Goal: Obtain resource: Obtain resource

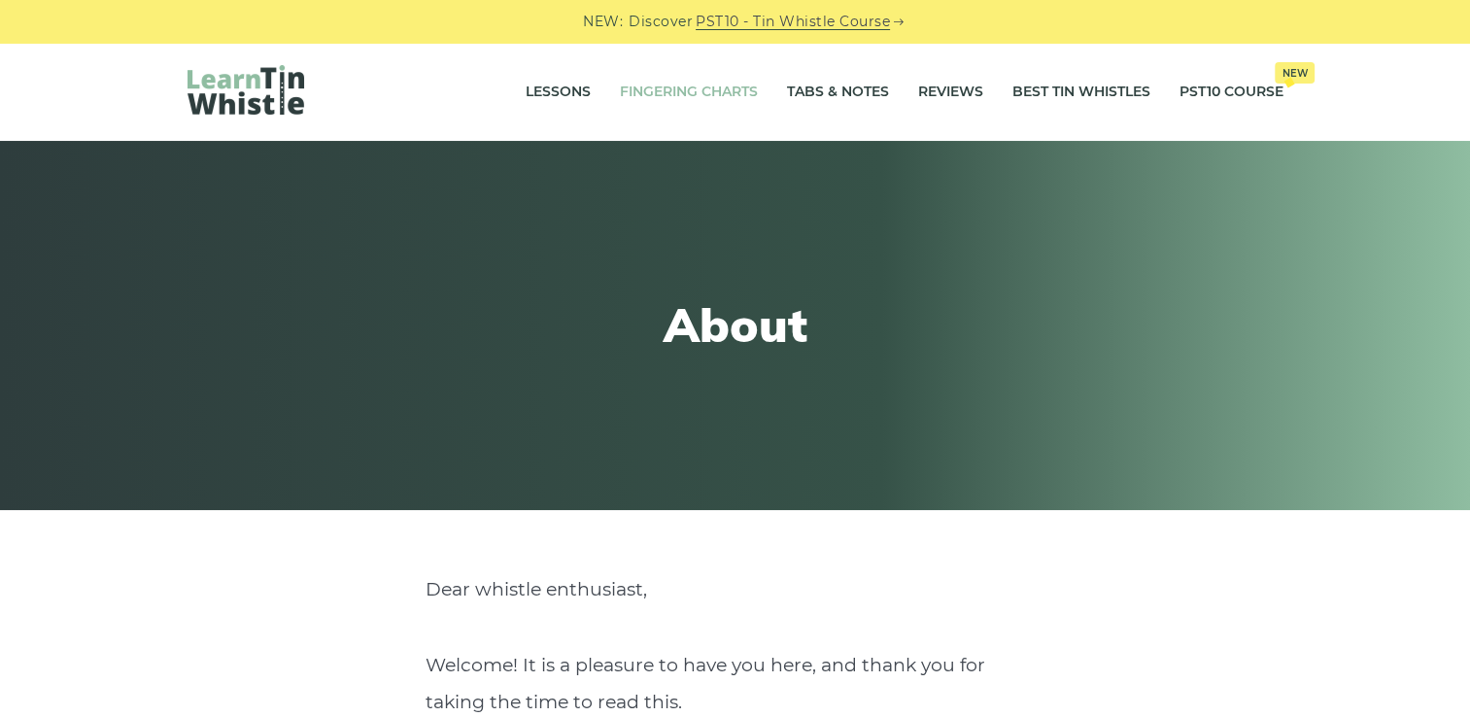
click at [661, 86] on link "Fingering Charts" at bounding box center [689, 92] width 138 height 49
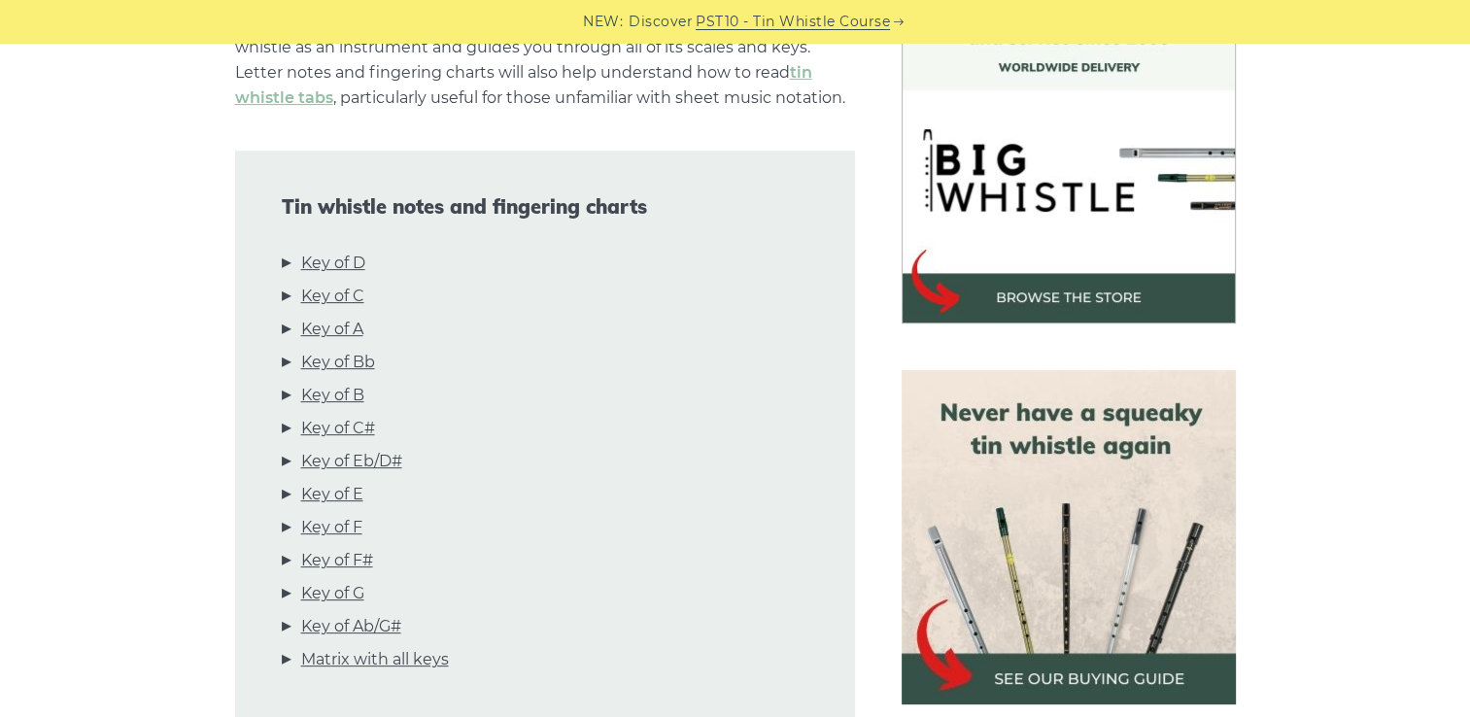
scroll to position [583, 0]
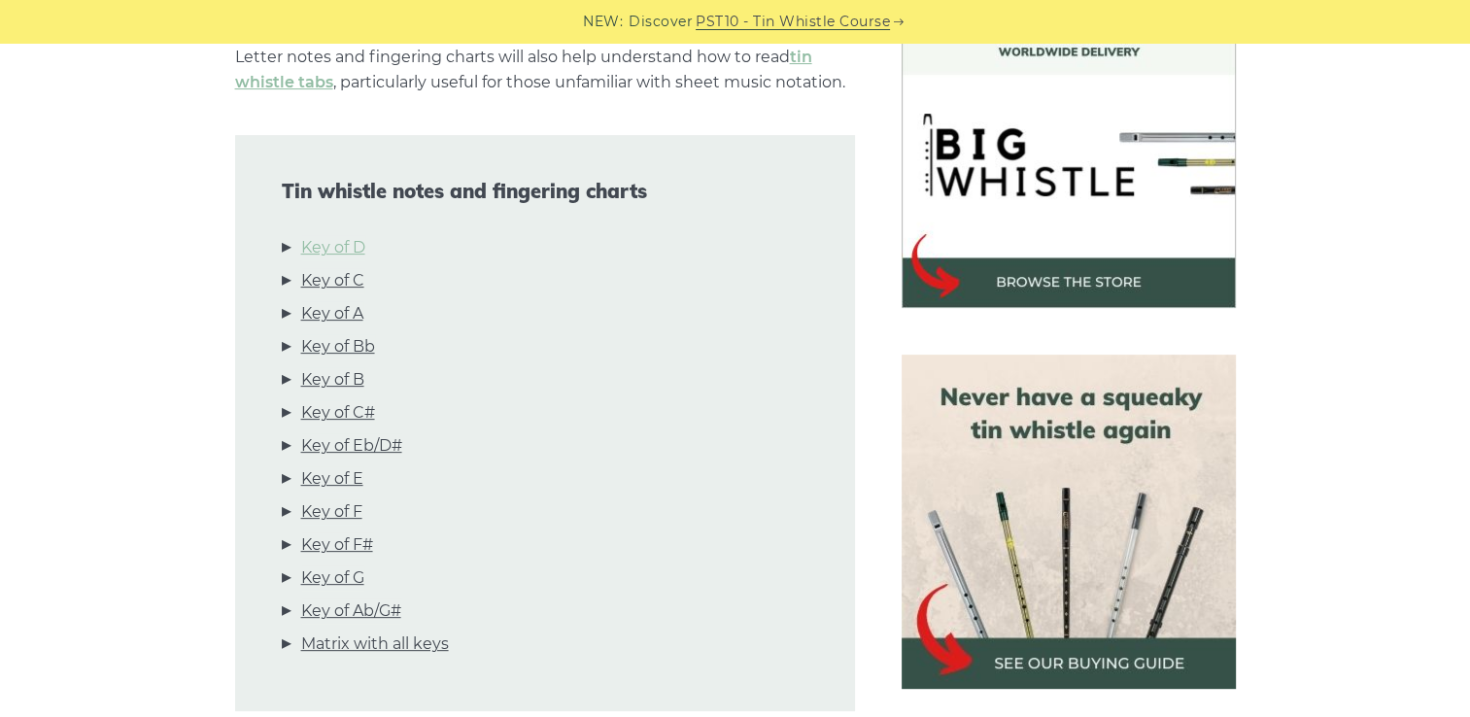
click at [364, 243] on link "Key of D" at bounding box center [333, 247] width 64 height 25
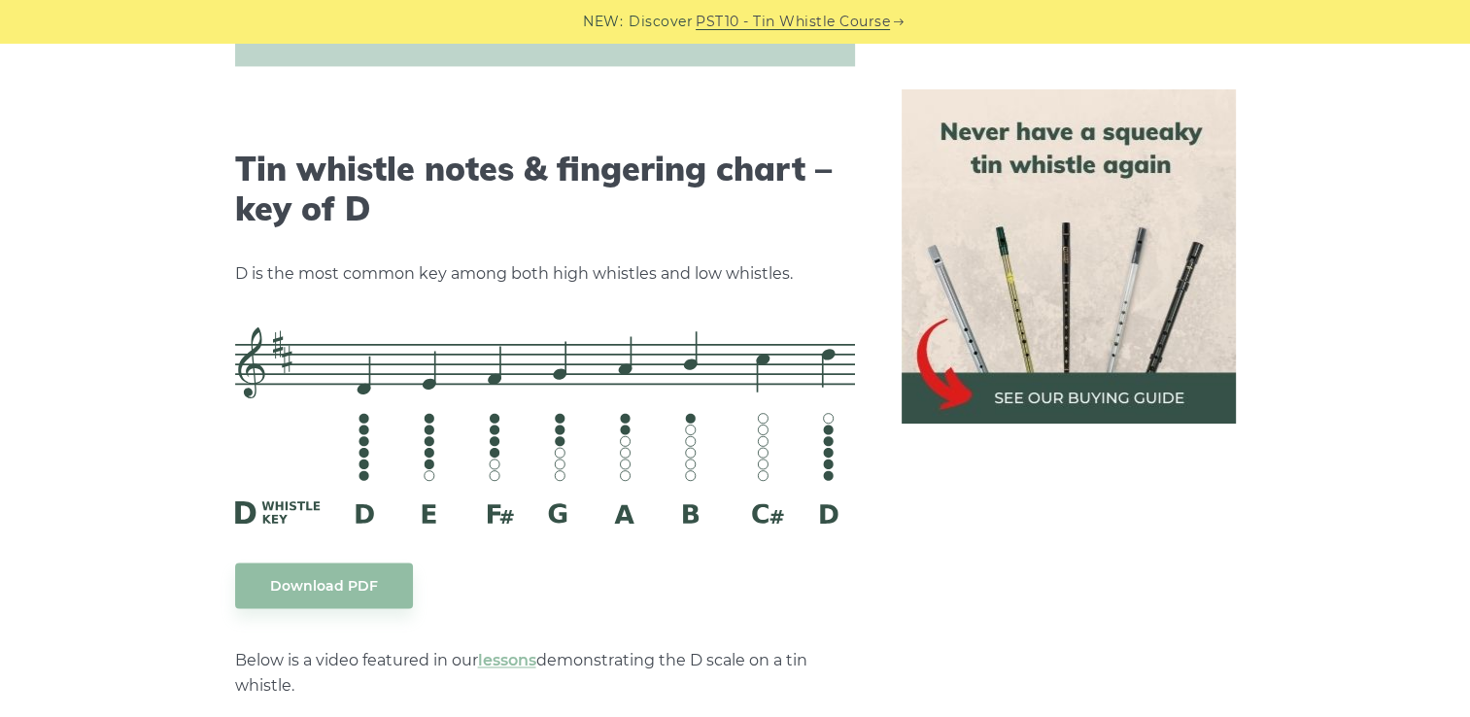
scroll to position [3028, 0]
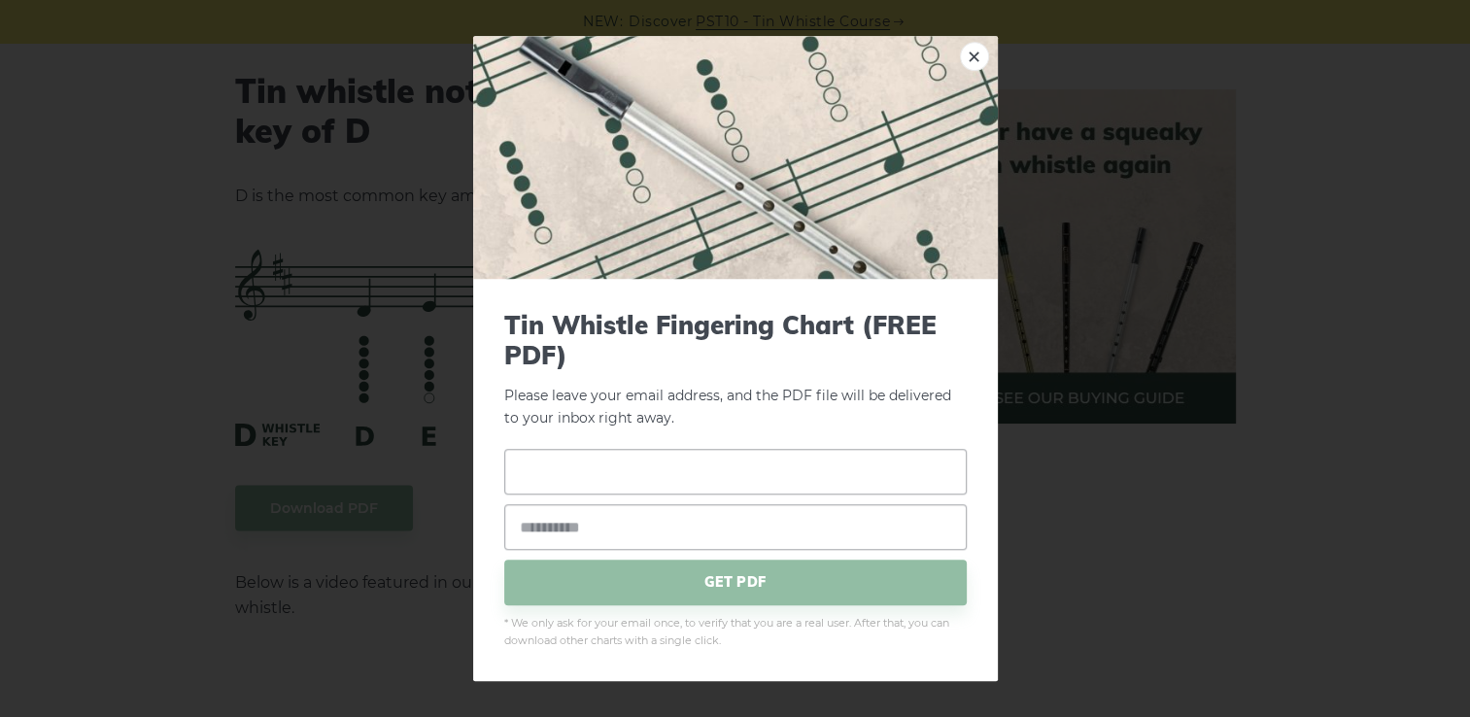
click at [723, 475] on input "text" at bounding box center [735, 472] width 463 height 46
type input "*"
type input "**********"
click at [694, 591] on span "GET PDF" at bounding box center [735, 583] width 463 height 46
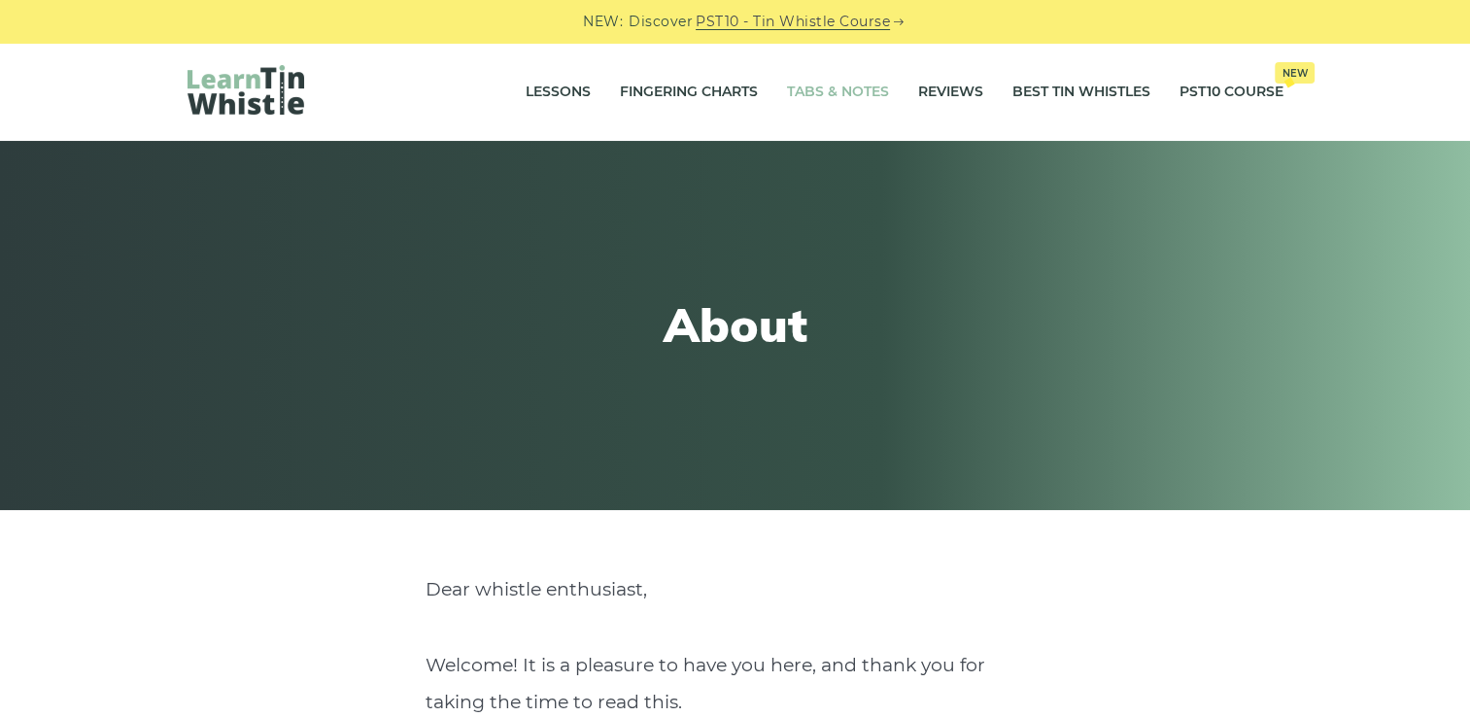
click at [828, 95] on link "Tabs & Notes" at bounding box center [838, 92] width 102 height 49
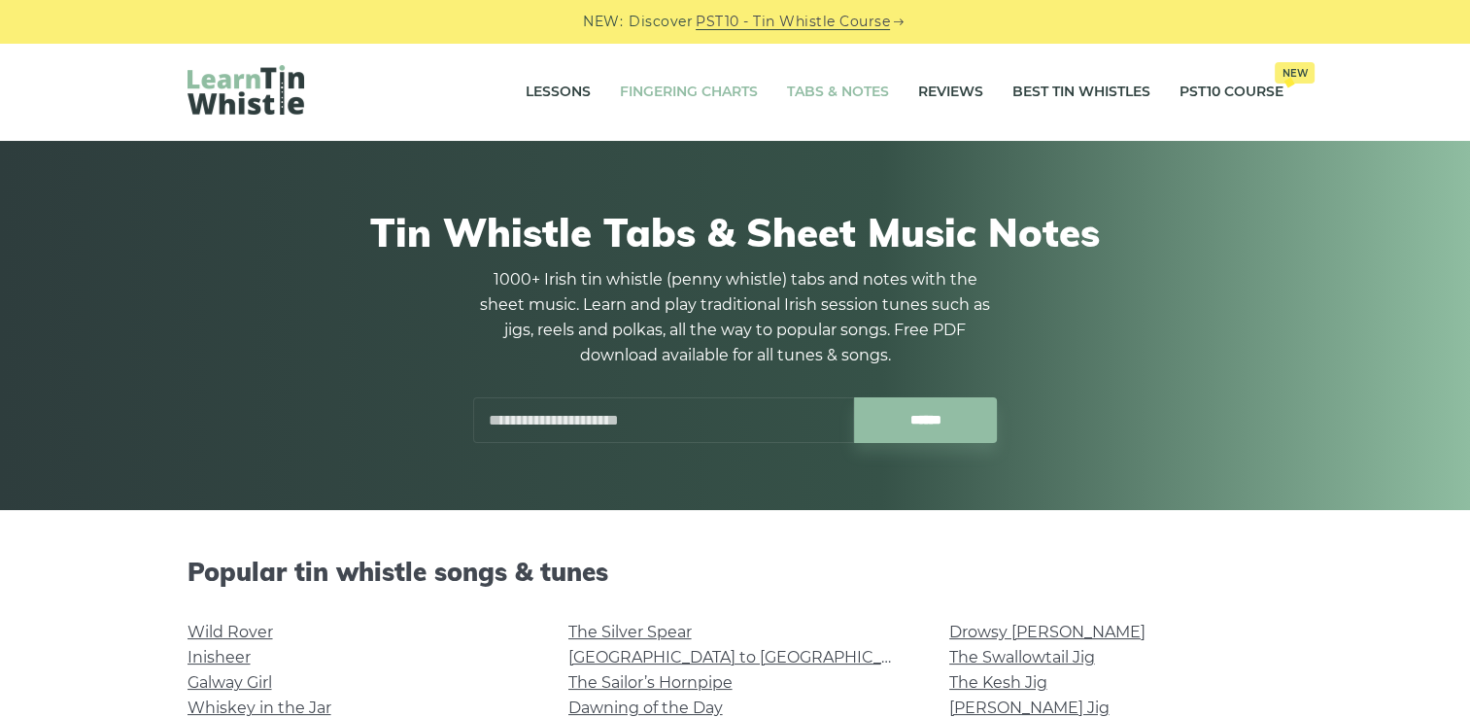
click at [683, 86] on link "Fingering Charts" at bounding box center [689, 92] width 138 height 49
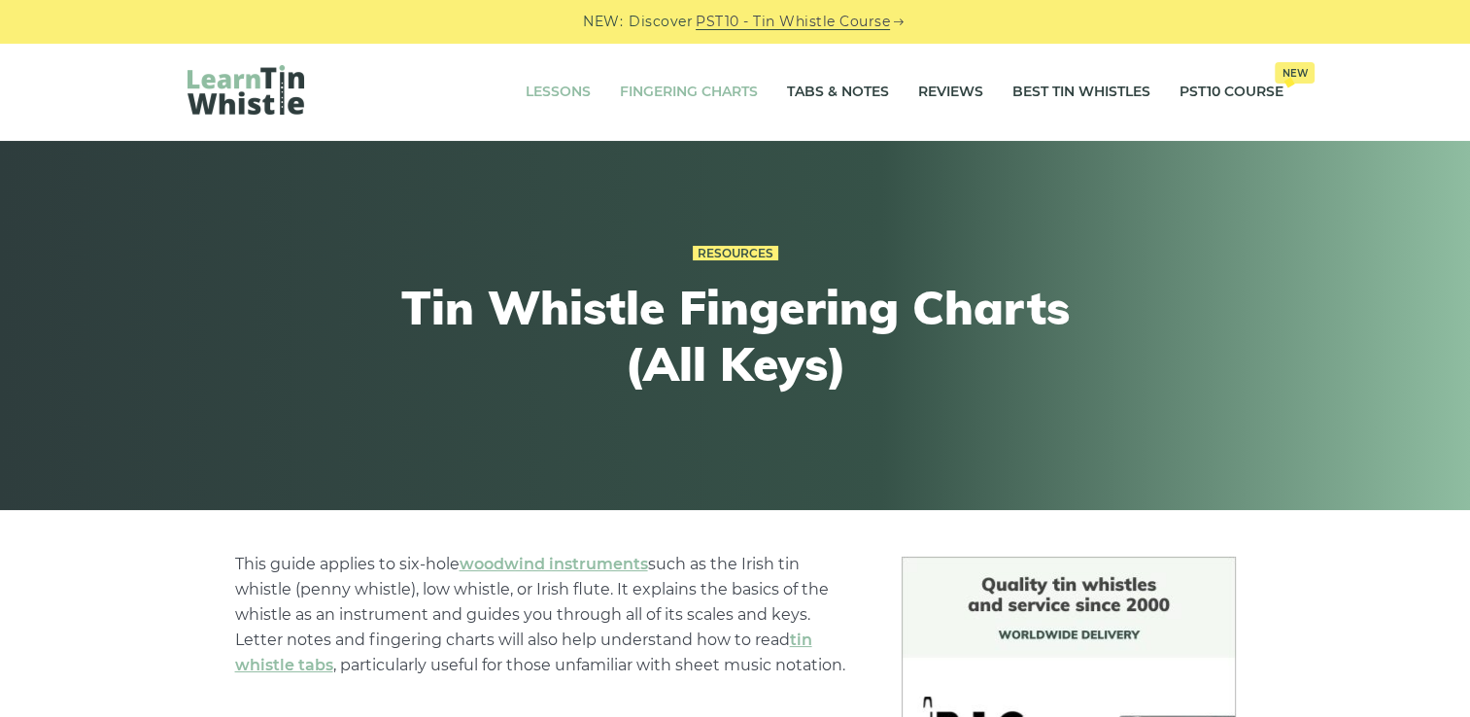
click at [557, 80] on link "Lessons" at bounding box center [558, 92] width 65 height 49
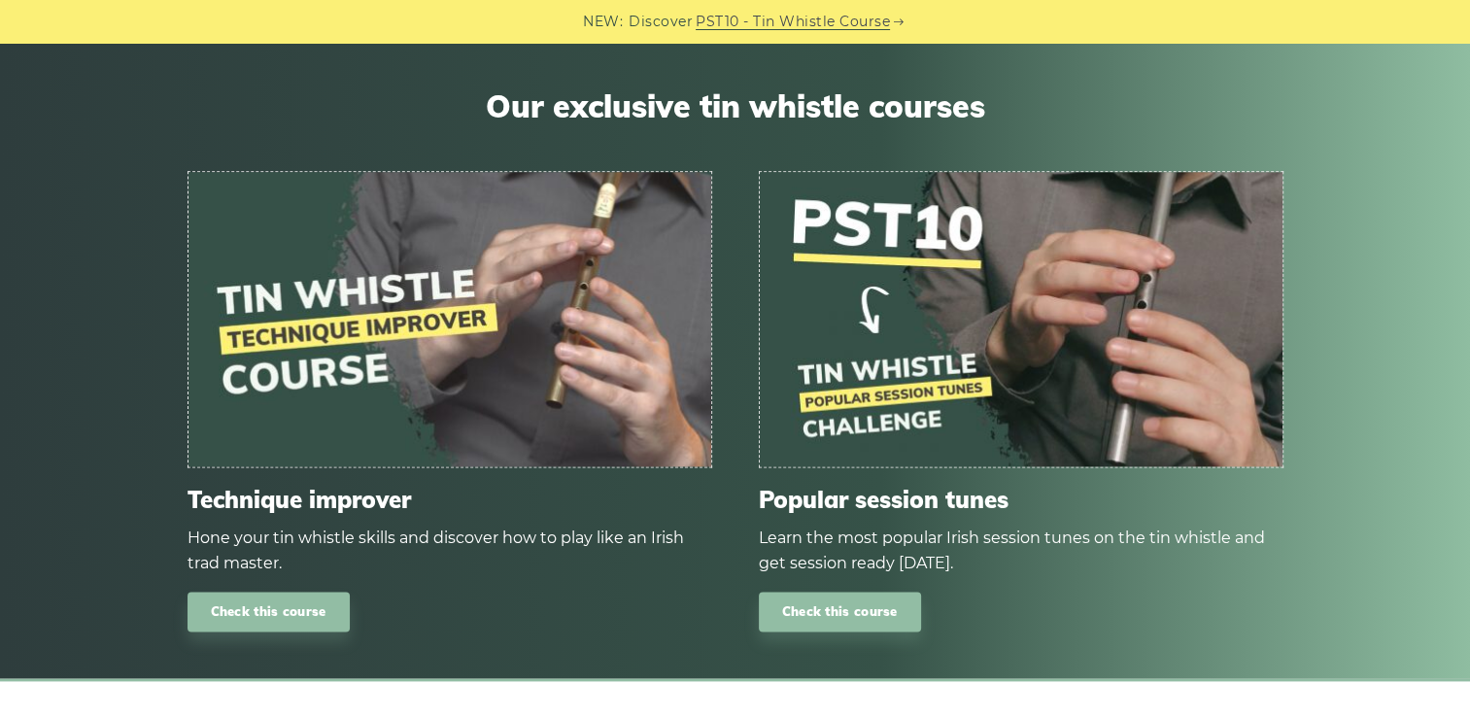
scroll to position [2410, 0]
